Goal: Transaction & Acquisition: Book appointment/travel/reservation

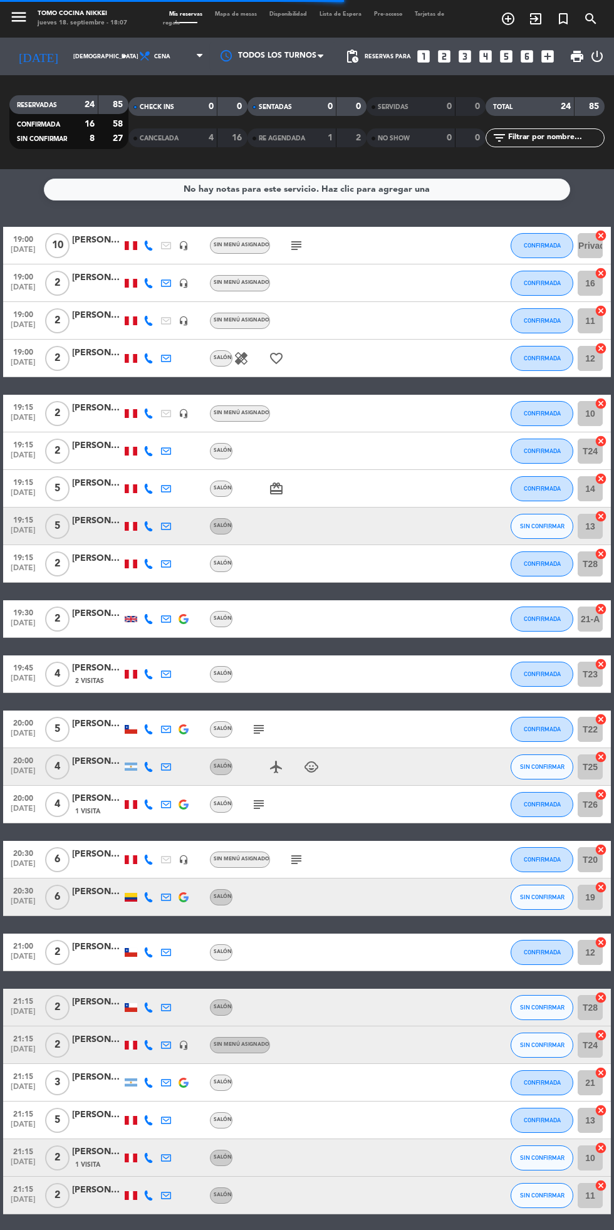
click at [224, 14] on span "Mapa de mesas" at bounding box center [236, 14] width 55 height 6
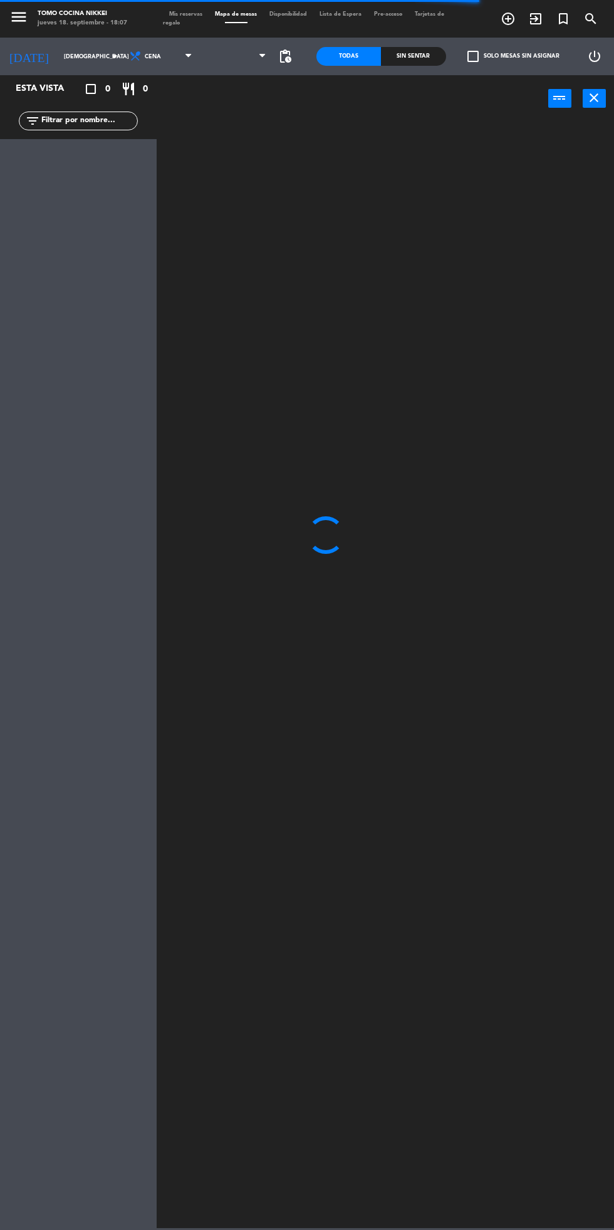
click at [221, 23] on span at bounding box center [236, 22] width 55 height 1
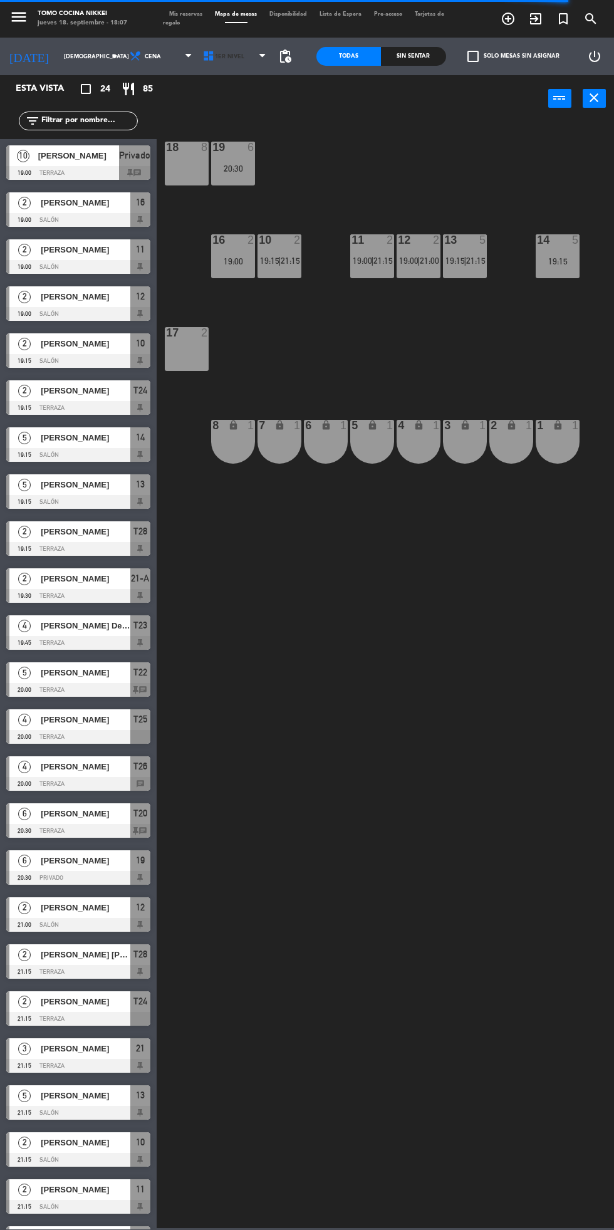
click at [206, 57] on icon at bounding box center [209, 56] width 13 height 13
click at [216, 121] on ng-component "menu Tomo Cocina Nikkei jueves 18. septiembre - 18:07 Mis reservas Mapa de mesa…" at bounding box center [307, 614] width 614 height 1228
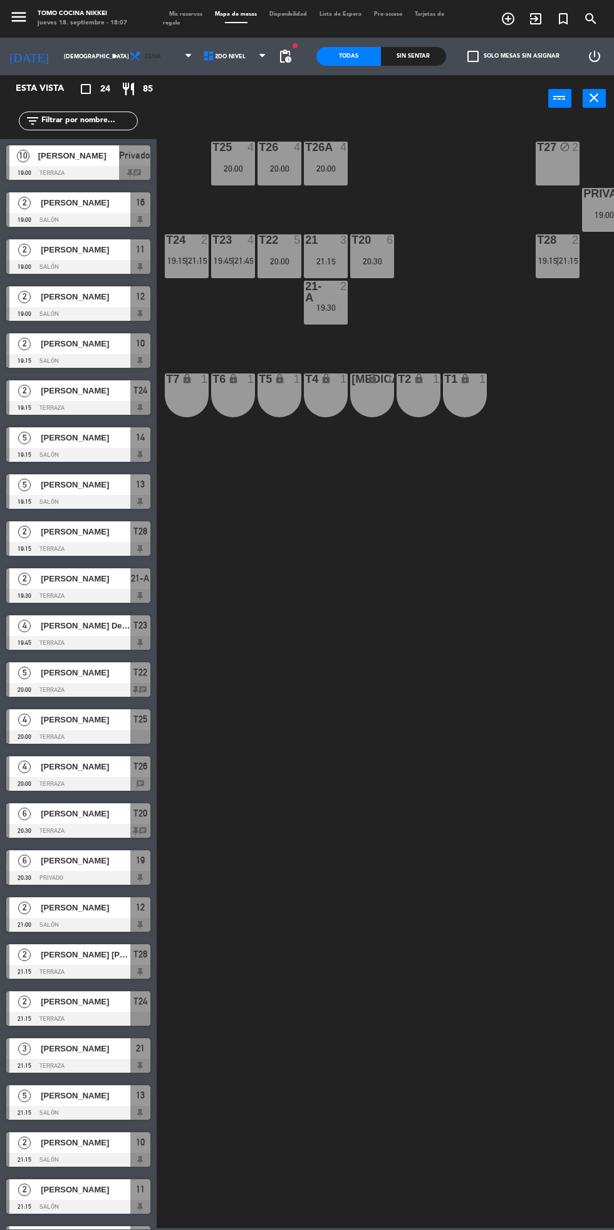
click at [153, 58] on span "Cena" at bounding box center [162, 57] width 74 height 28
click at [204, 56] on icon at bounding box center [209, 56] width 13 height 13
click at [210, 87] on ng-component "menu Tomo Cocina Nikkei jueves 18. septiembre - 18:07 Mis reservas Mapa de mesa…" at bounding box center [307, 614] width 614 height 1228
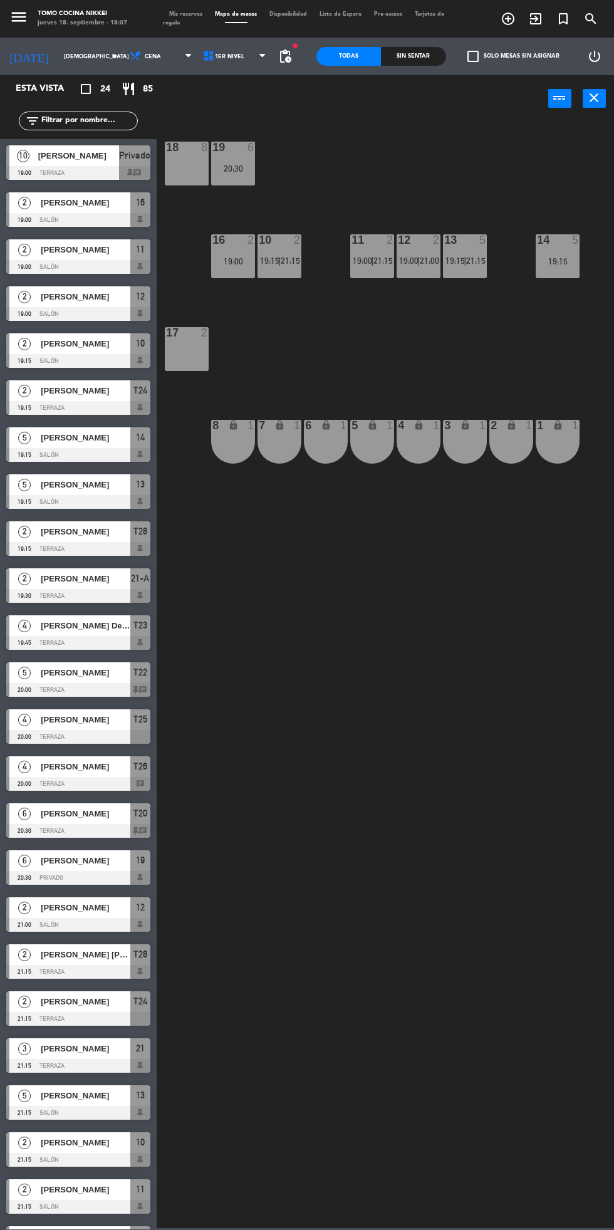
click at [227, 59] on span "1er Nivel" at bounding box center [229, 56] width 29 height 7
click at [217, 84] on ng-component "menu Tomo Cocina Nikkei jueves 18. septiembre - 18:07 Mis reservas Mapa de mesa…" at bounding box center [307, 614] width 614 height 1228
click at [205, 56] on icon at bounding box center [209, 56] width 13 height 13
click at [210, 114] on ng-component "menu Tomo Cocina Nikkei jueves 18. septiembre - 18:08 Mis reservas Mapa de mesa…" at bounding box center [307, 614] width 614 height 1228
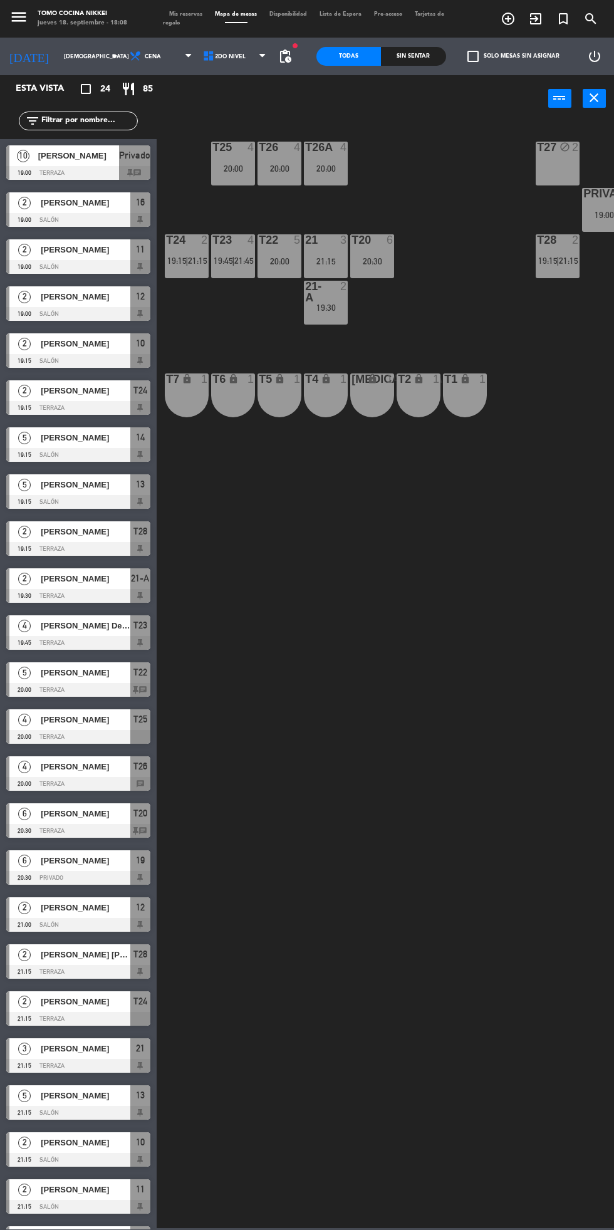
click at [321, 159] on div "T26A 4 20:00" at bounding box center [326, 164] width 44 height 44
click at [382, 915] on div "T27 block 2 T25 4 20:00 T26A 4 20:00 T26 4 20:00 Privado 10 19:00 T24 2 19:15 |…" at bounding box center [388, 674] width 451 height 1108
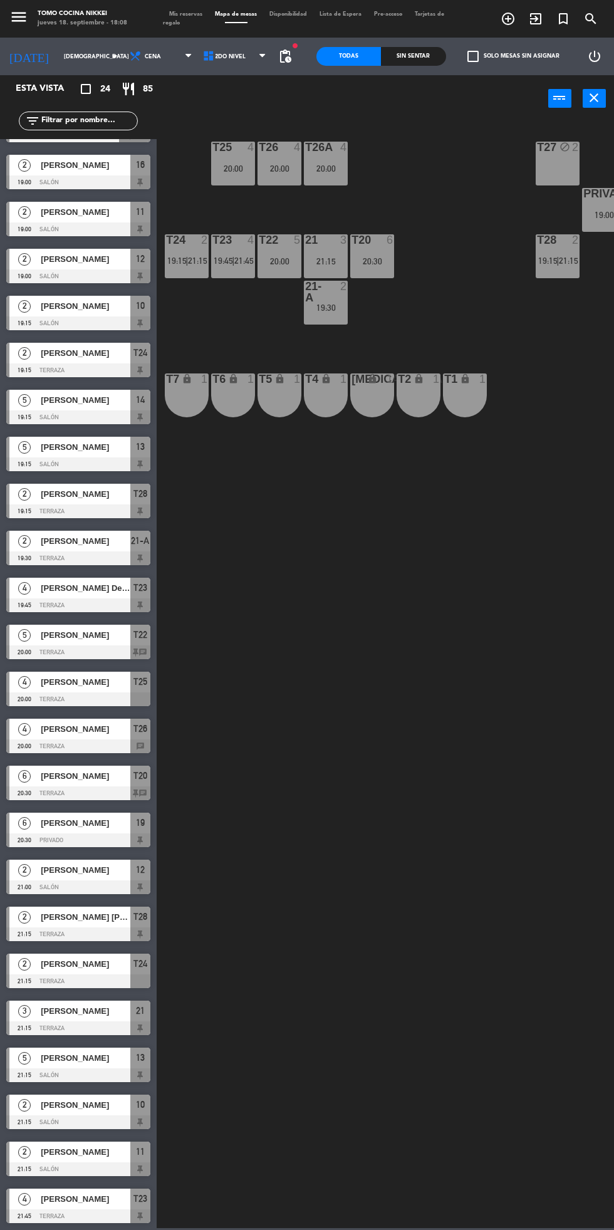
click at [38, 729] on div "4" at bounding box center [24, 729] width 30 height 21
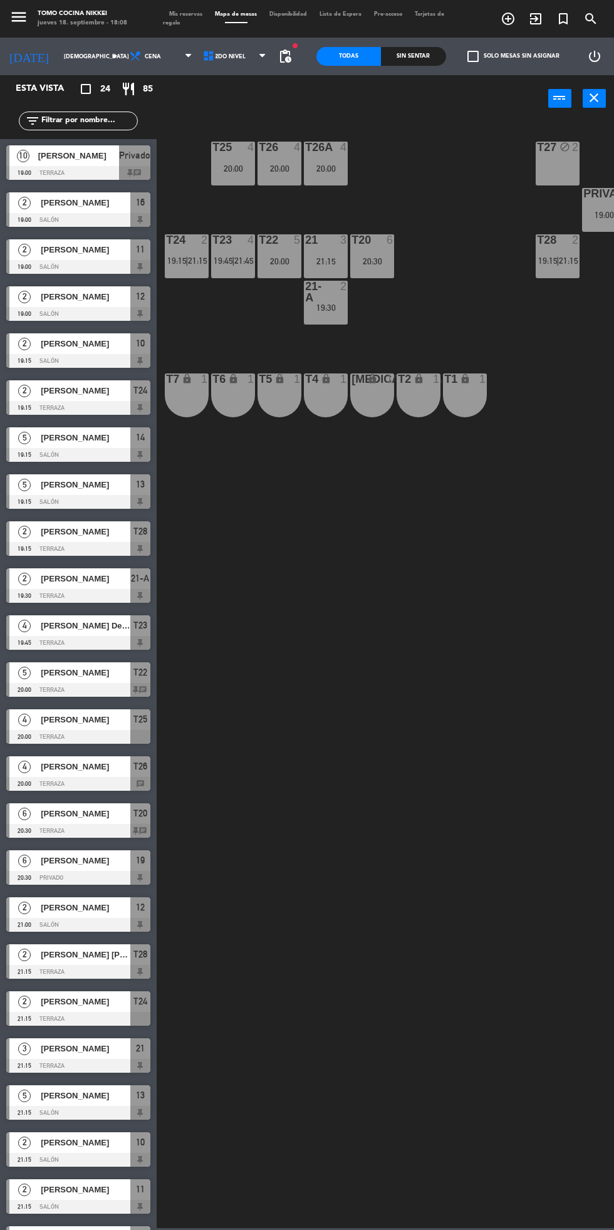
click at [382, 1007] on div "T27 block 2 T25 4 20:00 T26A 4 20:00 T26 4 20:00 Privado 10 19:00 T24 2 19:15 |…" at bounding box center [388, 674] width 451 height 1108
click at [203, 56] on icon at bounding box center [209, 56] width 13 height 13
click at [204, 81] on ng-component "menu Tomo Cocina Nikkei jueves 18. septiembre - 18:08 Mis reservas Mapa de mesa…" at bounding box center [307, 614] width 614 height 1228
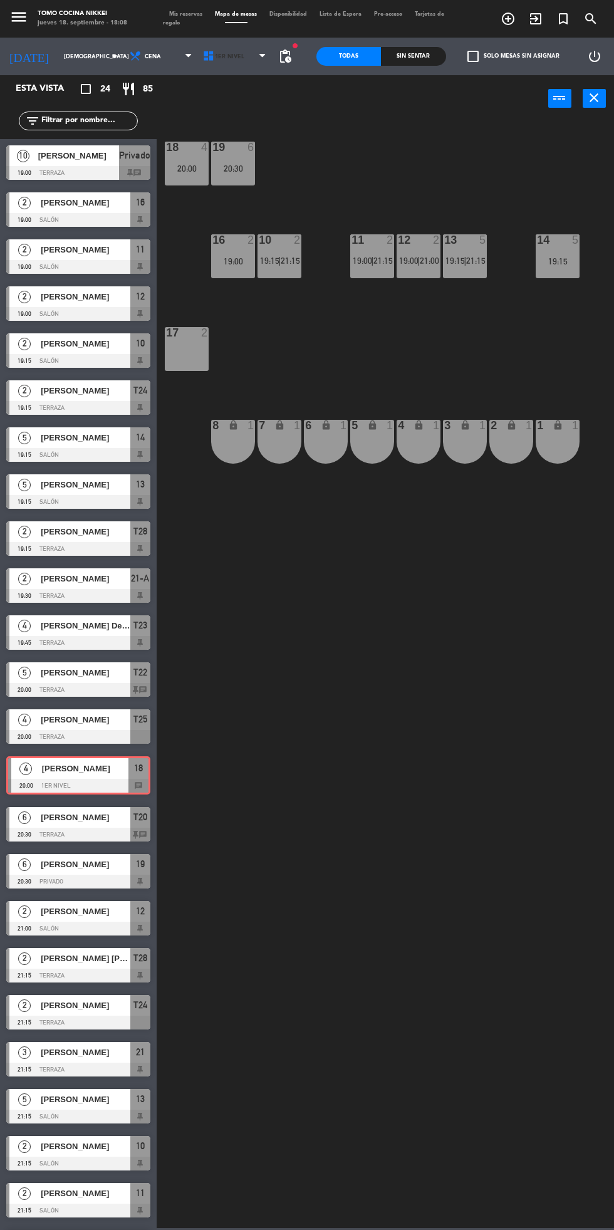
click at [203, 52] on icon at bounding box center [209, 56] width 13 height 13
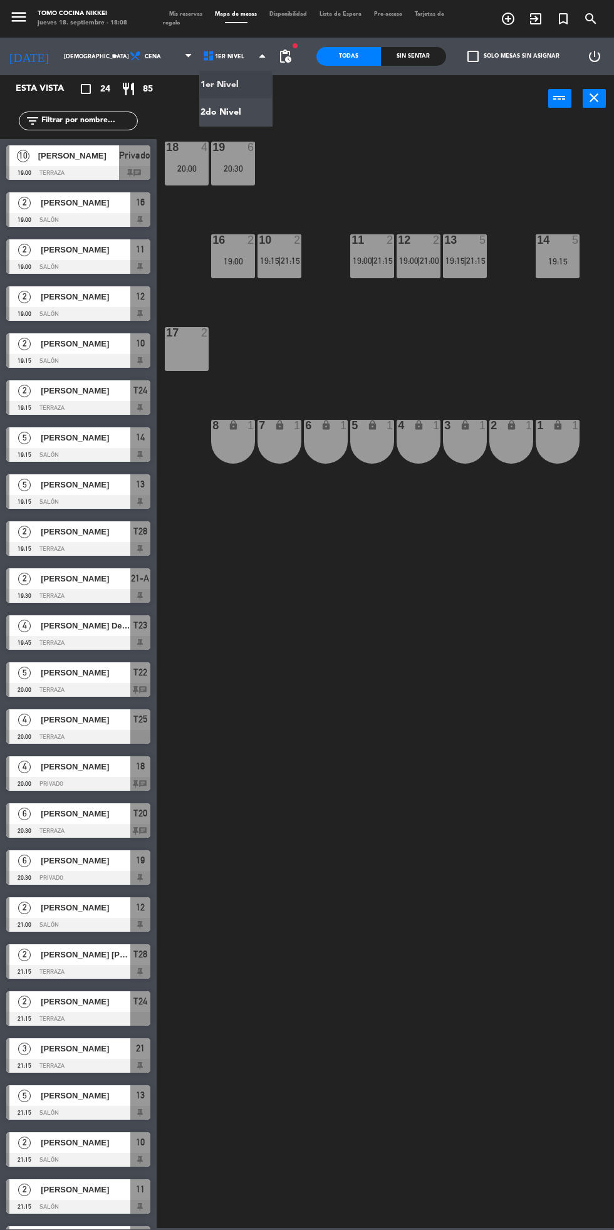
click at [199, 112] on ng-component "menu Tomo Cocina Nikkei jueves 18. septiembre - 18:08 Mis reservas Mapa de mesa…" at bounding box center [307, 614] width 614 height 1228
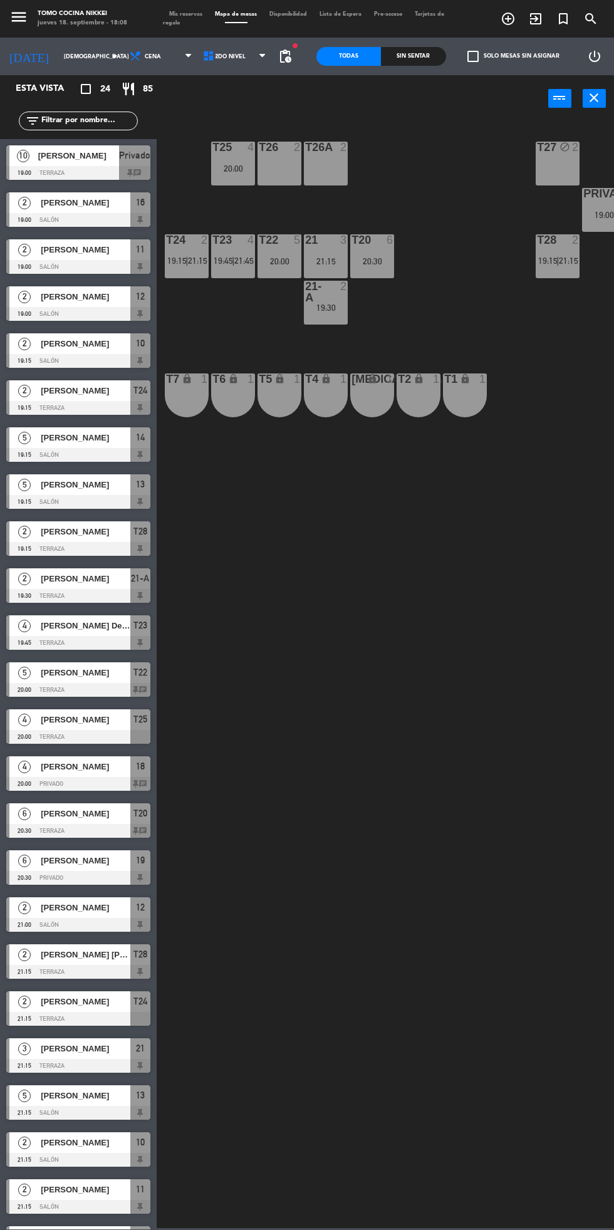
click at [330, 161] on div "T26A 2" at bounding box center [326, 164] width 44 height 44
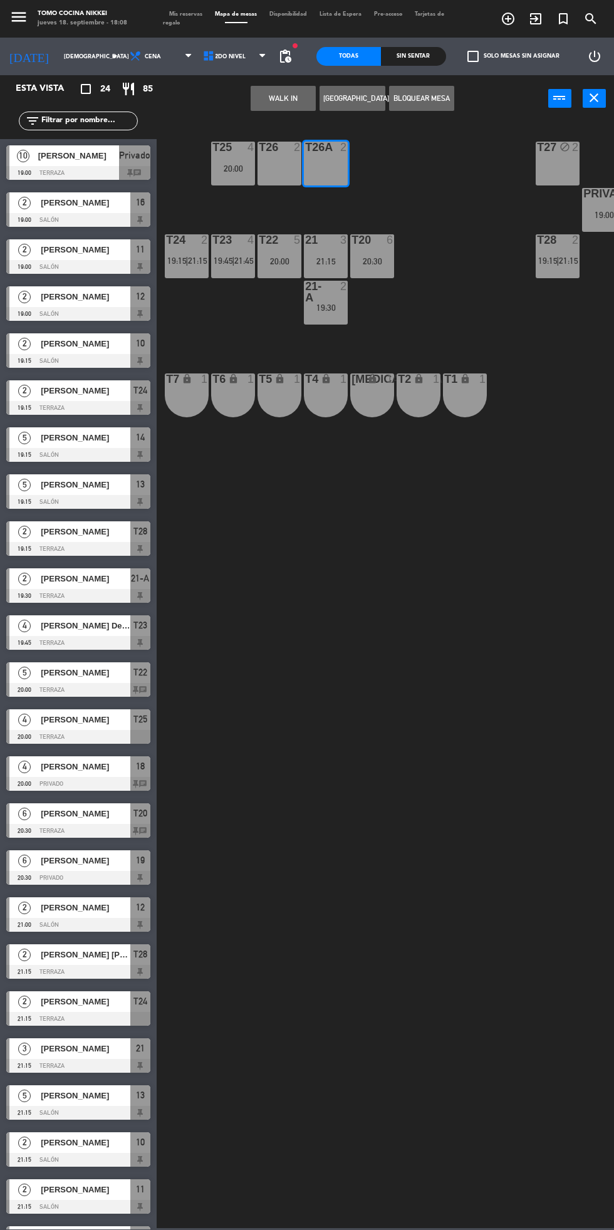
click at [278, 169] on div "T26 2" at bounding box center [279, 164] width 44 height 44
click at [356, 106] on button "[GEOGRAPHIC_DATA]" at bounding box center [351, 98] width 65 height 25
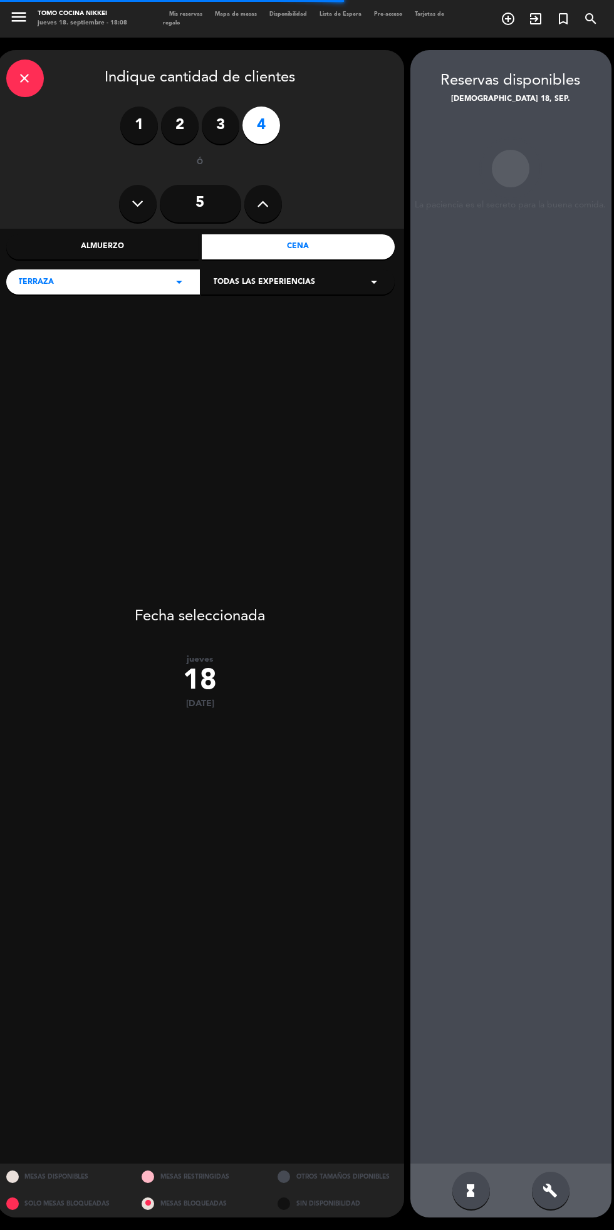
click at [216, 129] on label "3" at bounding box center [221, 125] width 38 height 38
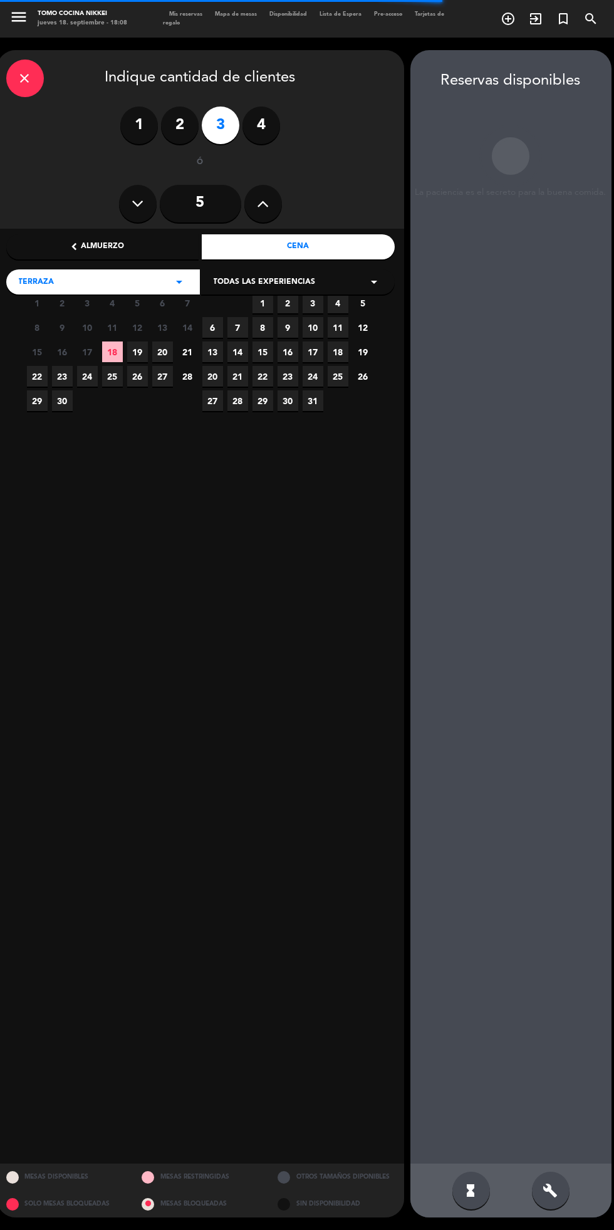
click at [262, 239] on div "Cena" at bounding box center [298, 246] width 193 height 25
click at [112, 352] on span "18" at bounding box center [112, 351] width 21 height 21
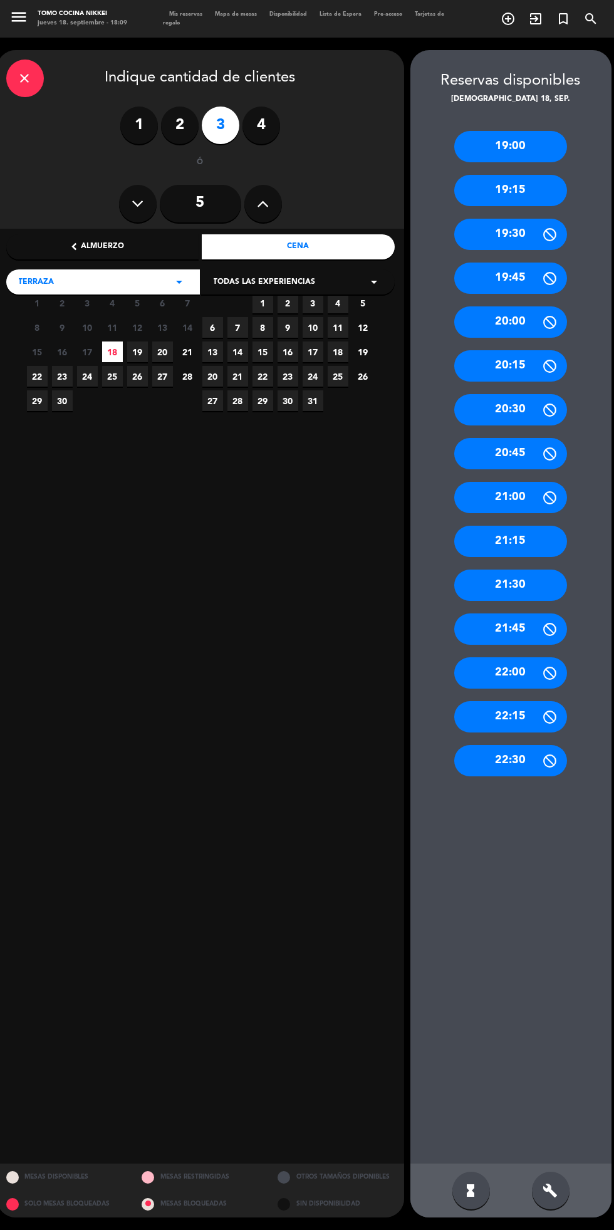
click at [487, 131] on div "19:00" at bounding box center [510, 146] width 113 height 31
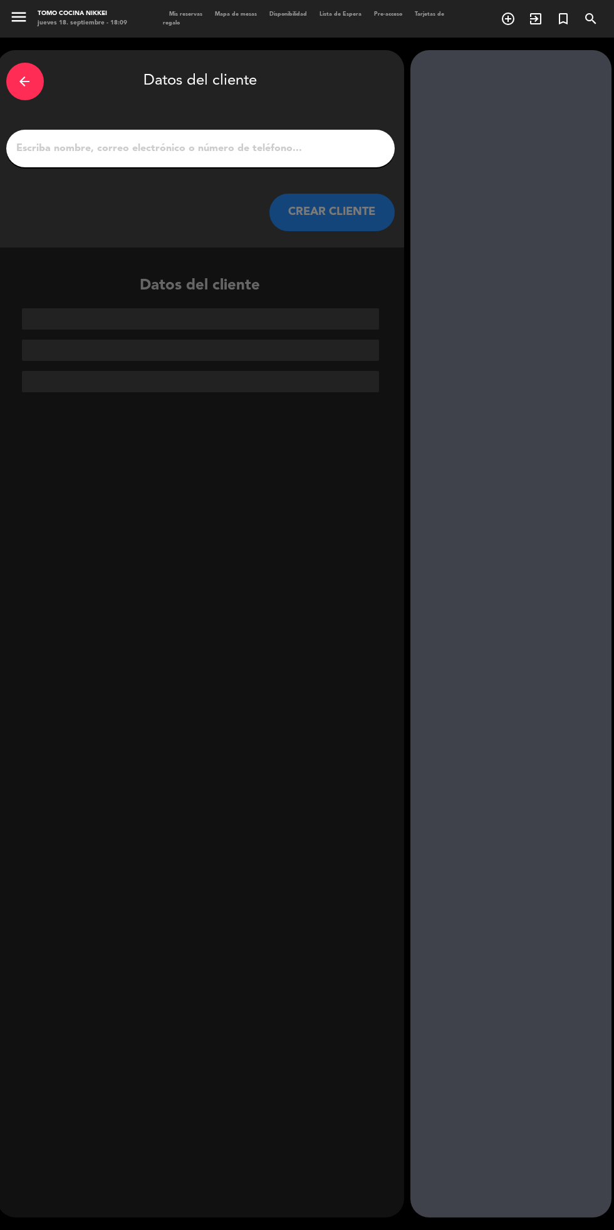
click at [103, 124] on div "arrow_back Datos del cliente CREAR CLIENTE" at bounding box center [200, 148] width 407 height 197
click at [60, 132] on div "arrow_back Datos del cliente CREAR CLIENTE" at bounding box center [200, 148] width 407 height 197
click at [66, 140] on input "1" at bounding box center [201, 149] width 370 height 18
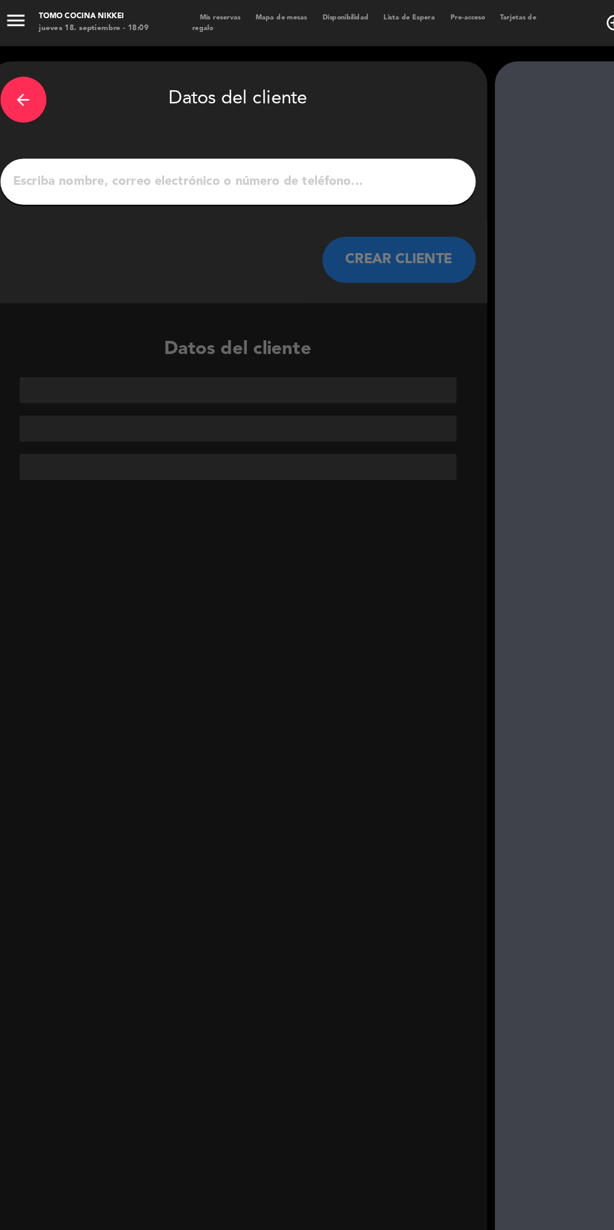
scroll to position [0, 0]
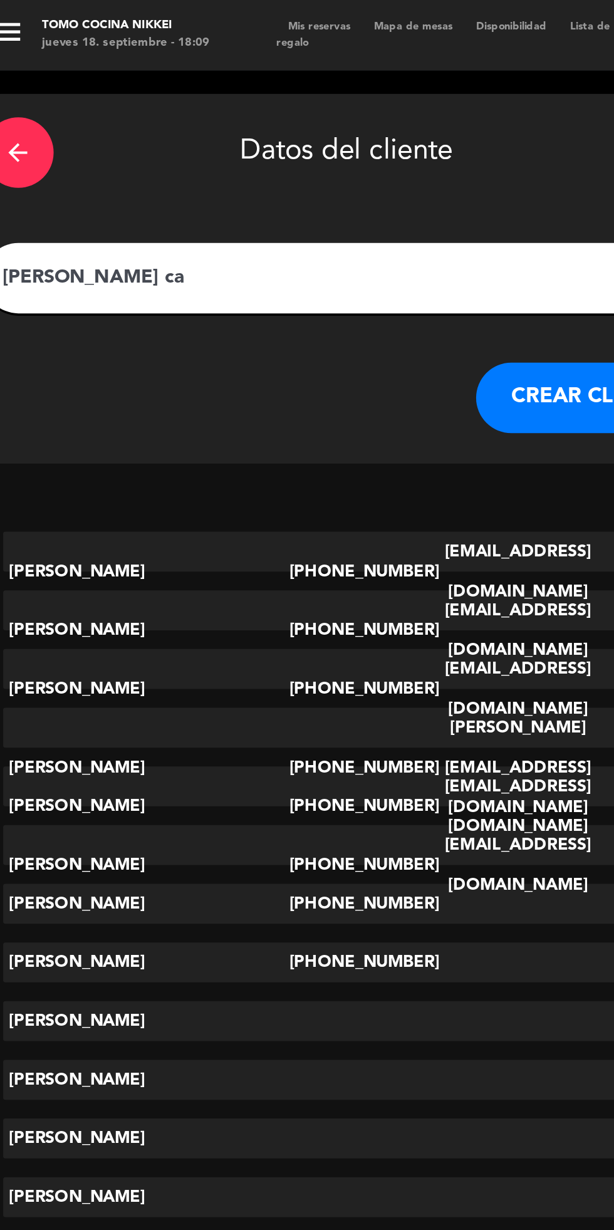
type input "[PERSON_NAME] can"
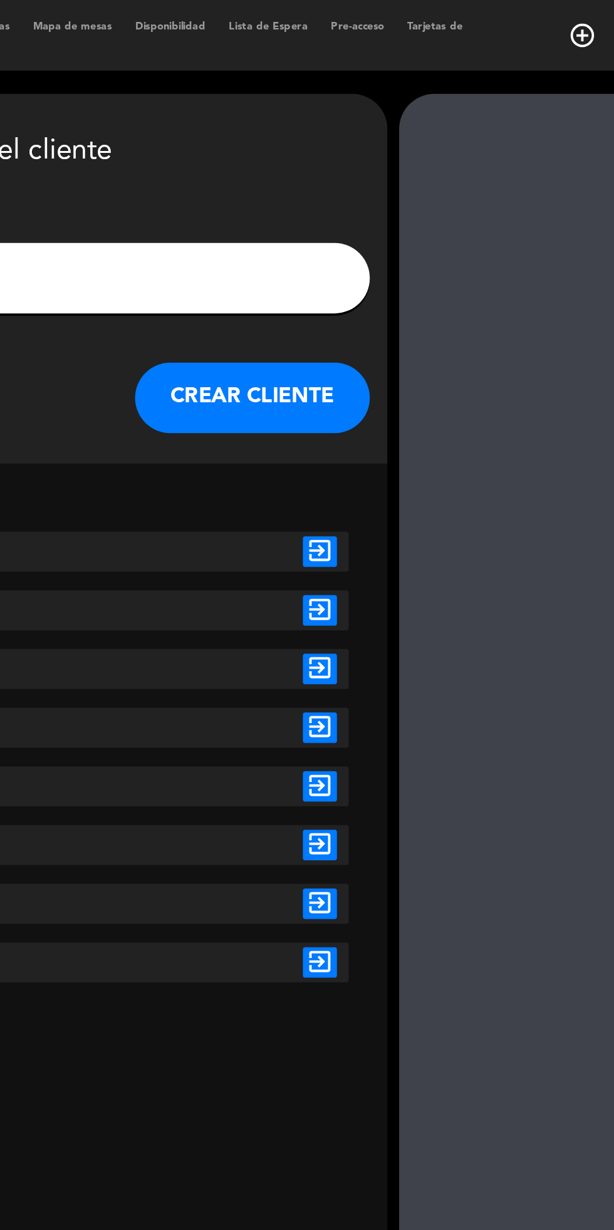
click at [370, 297] on icon "exit_to_app" at bounding box center [368, 294] width 18 height 16
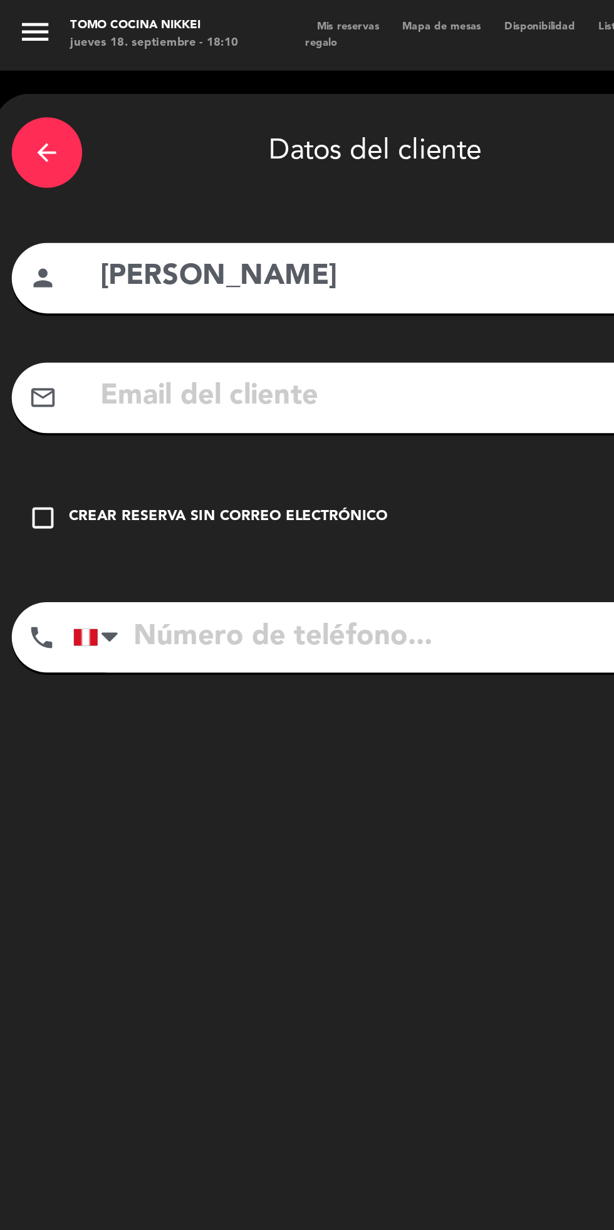
click at [28, 279] on icon "check_box_outline_blank" at bounding box center [23, 276] width 15 height 15
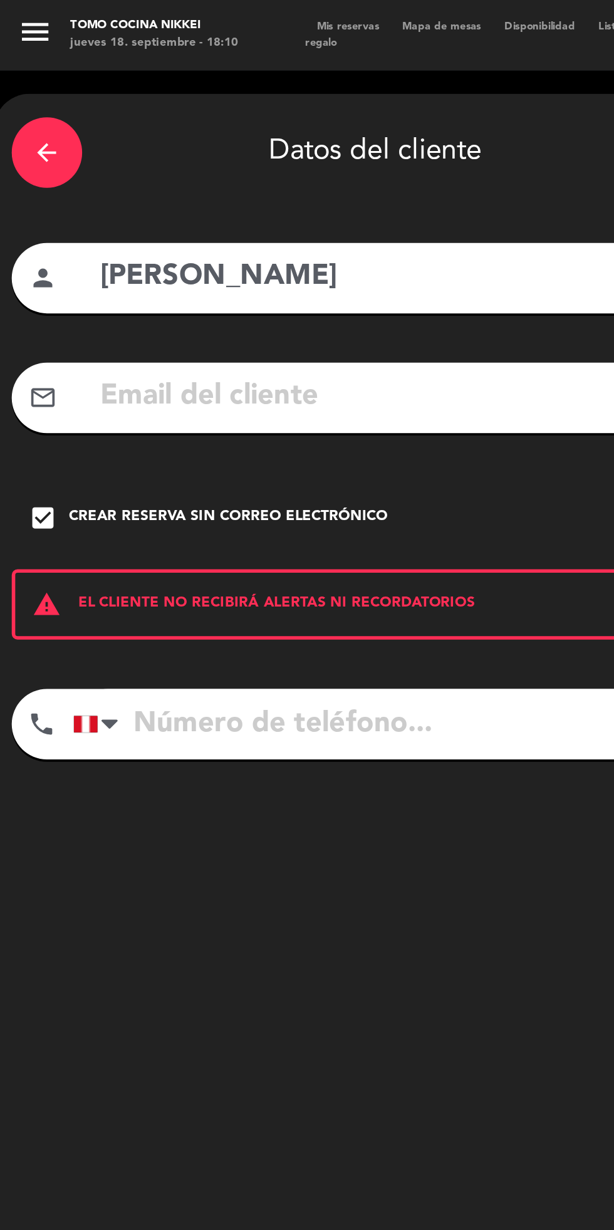
click at [218, 379] on input "tel" at bounding box center [217, 387] width 356 height 38
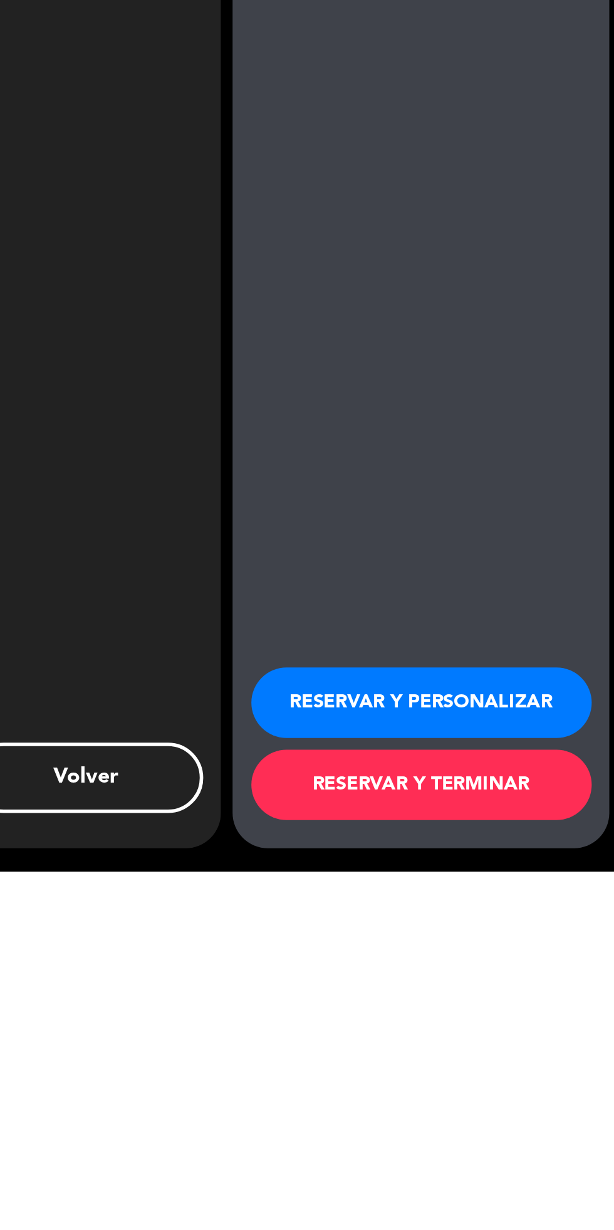
scroll to position [81, 0]
type input "965747067"
click at [527, 1200] on button "RESERVAR Y TERMINAR" at bounding box center [511, 1184] width 182 height 38
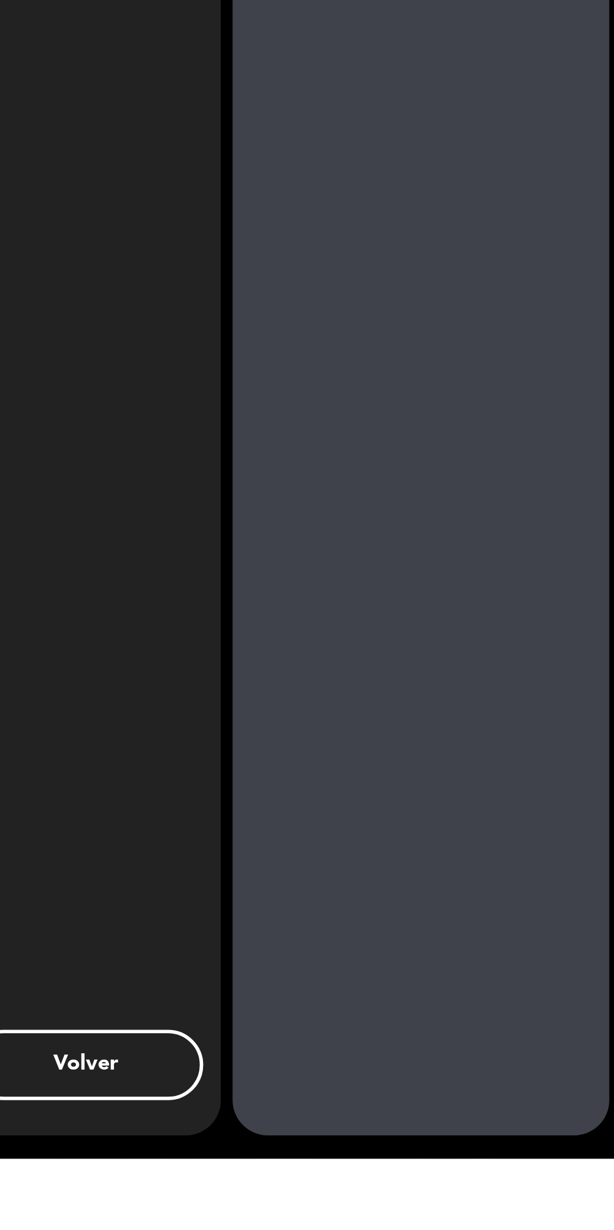
scroll to position [0, 0]
